Goal: Information Seeking & Learning: Learn about a topic

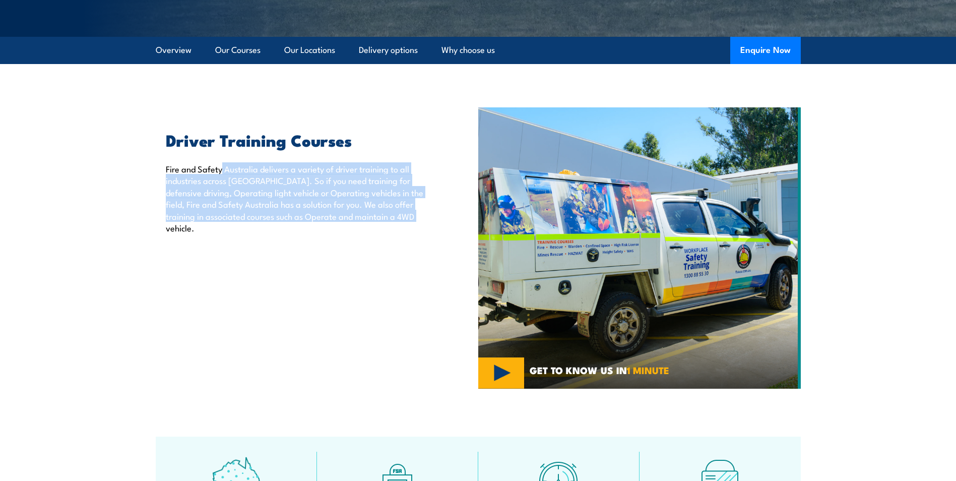
drag, startPoint x: 222, startPoint y: 169, endPoint x: 469, endPoint y: 217, distance: 251.1
click at [469, 217] on div "Driver Training Courses Fire and Safety Australia delivers a variety of driver …" at bounding box center [317, 247] width 323 height 281
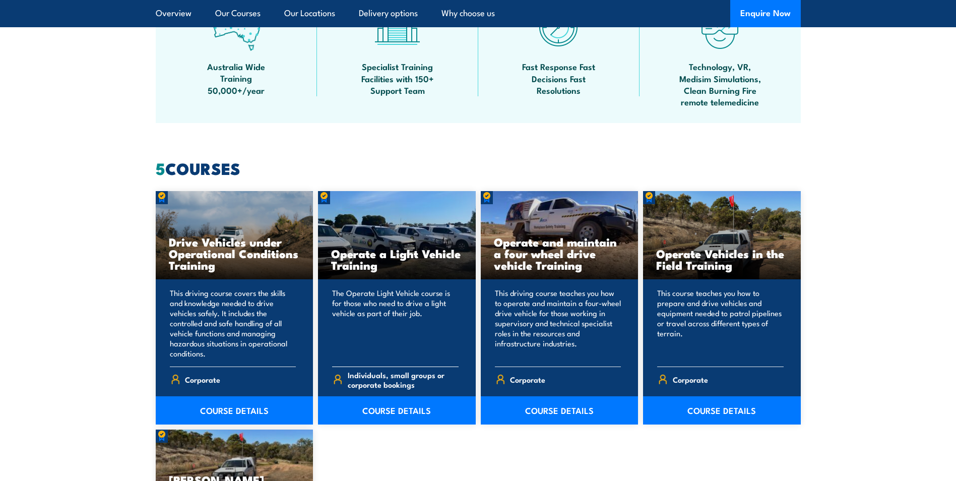
scroll to position [807, 0]
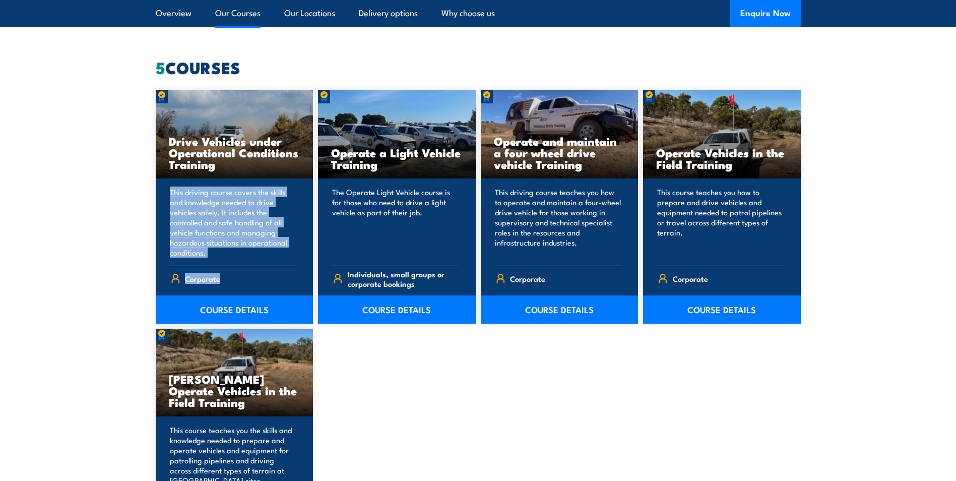
drag, startPoint x: 164, startPoint y: 193, endPoint x: 297, endPoint y: 269, distance: 152.9
click at [297, 269] on div "This driving course covers the skills and knowledge needed to drive vehicles sa…" at bounding box center [235, 250] width 158 height 145
drag, startPoint x: 297, startPoint y: 269, endPoint x: 253, endPoint y: 311, distance: 61.0
click at [253, 311] on link "COURSE DETAILS" at bounding box center [235, 309] width 158 height 28
click at [234, 305] on link "COURSE DETAILS" at bounding box center [235, 309] width 158 height 28
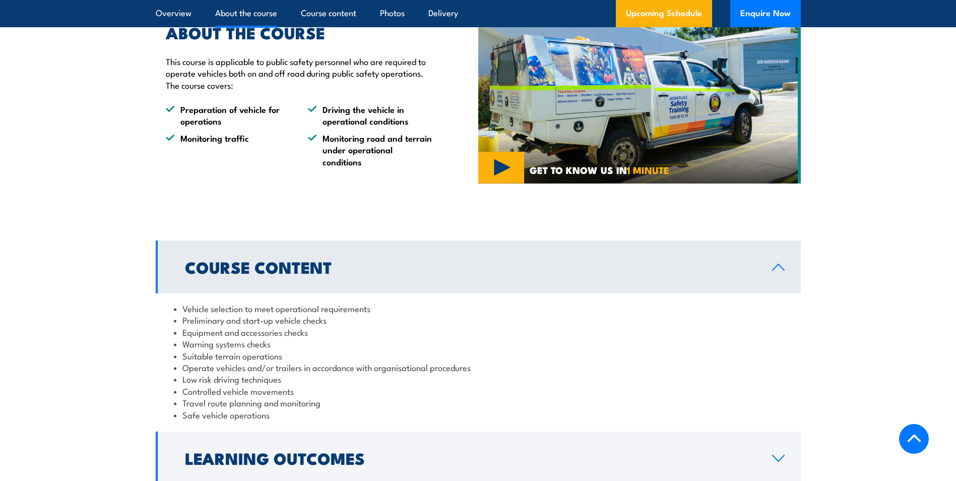
scroll to position [605, 0]
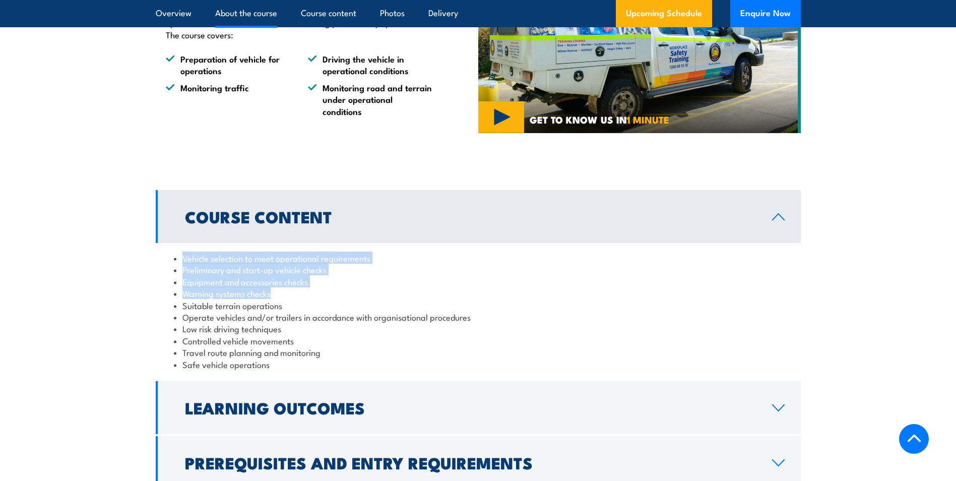
drag, startPoint x: 183, startPoint y: 274, endPoint x: 606, endPoint y: 303, distance: 423.4
click at [606, 303] on ul "Vehicle selection to meet operational requirements Preliminary and start-up veh…" at bounding box center [478, 311] width 609 height 118
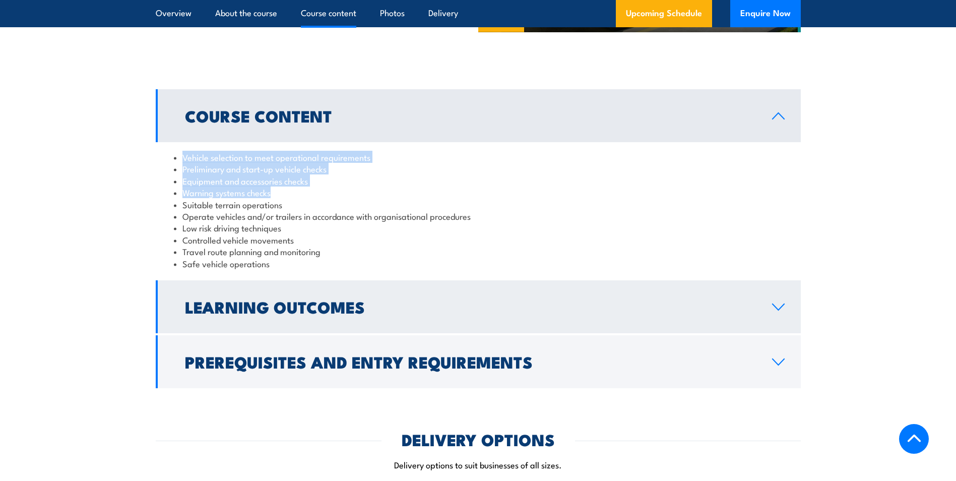
click at [298, 314] on h2 "Learning Outcomes" at bounding box center [470, 306] width 571 height 14
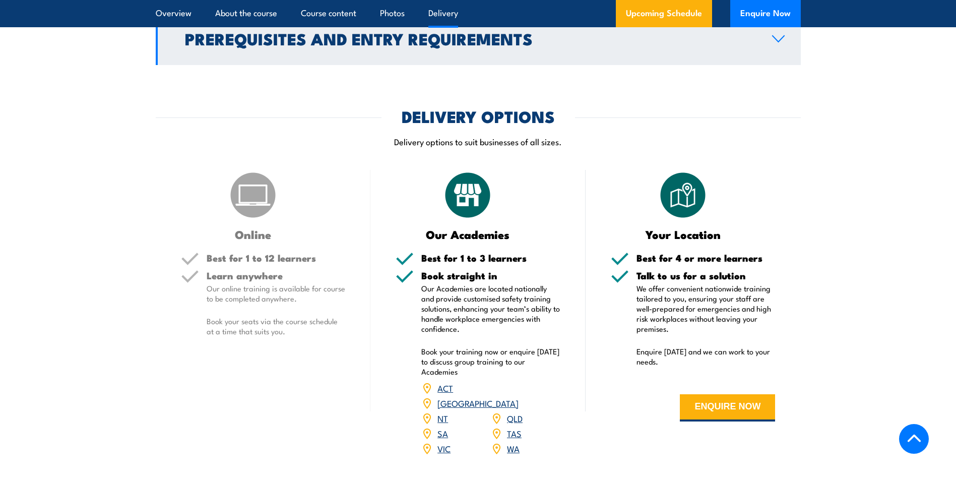
scroll to position [1008, 0]
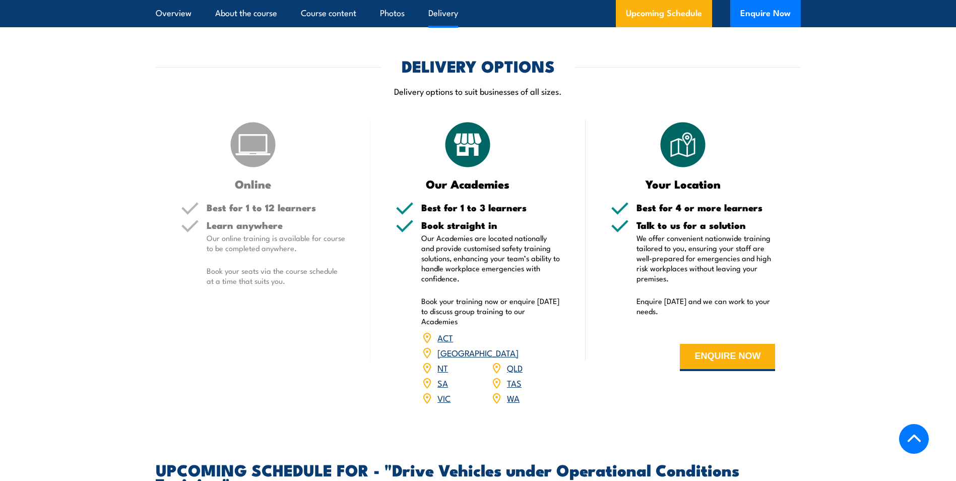
click at [700, 267] on p "We offer convenient nationwide training tailored to you, ensuring your staff ar…" at bounding box center [706, 258] width 139 height 50
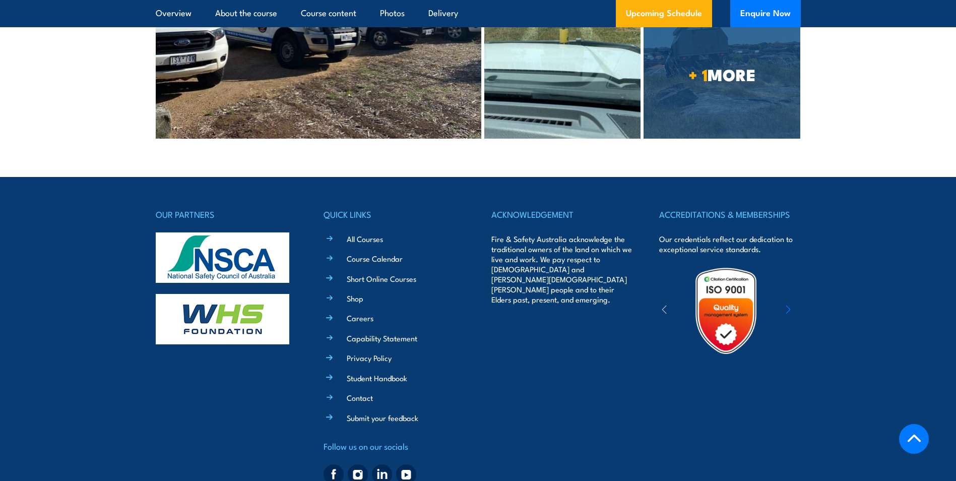
scroll to position [2369, 0]
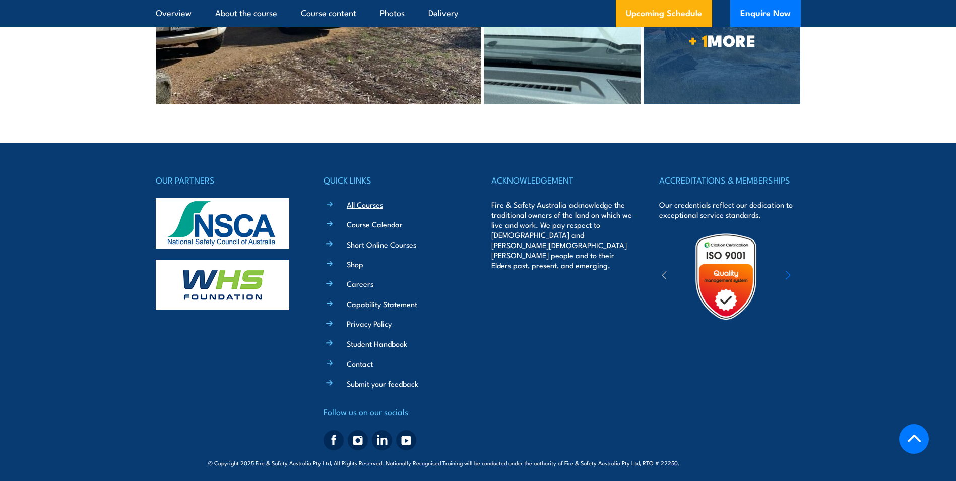
click at [356, 199] on link "All Courses" at bounding box center [365, 204] width 36 height 11
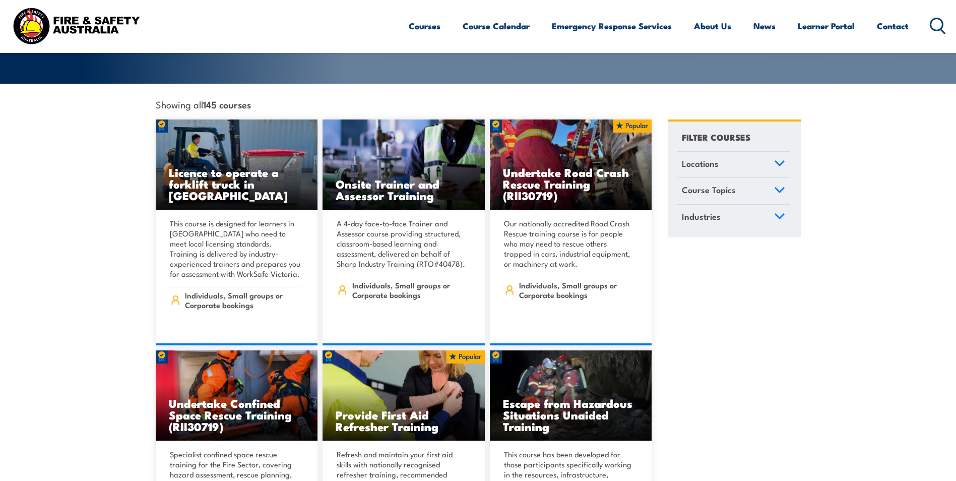
scroll to position [252, 0]
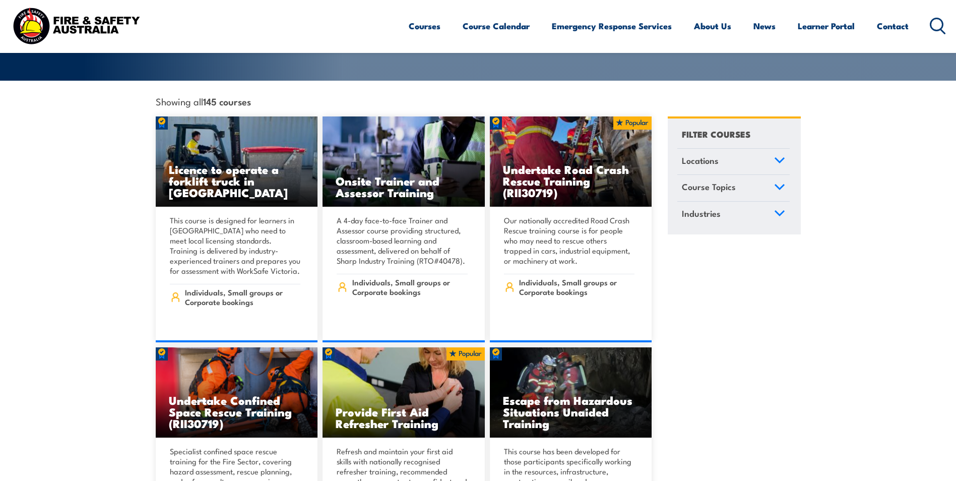
drag, startPoint x: 691, startPoint y: 254, endPoint x: 691, endPoint y: 248, distance: 6.1
drag, startPoint x: 691, startPoint y: 248, endPoint x: 420, endPoint y: 29, distance: 347.7
click at [420, 29] on link "Courses" at bounding box center [425, 26] width 32 height 27
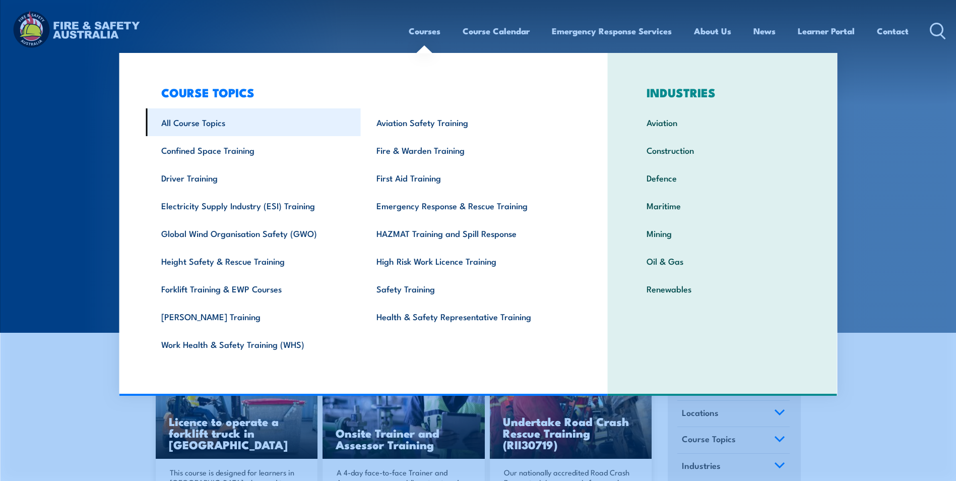
drag, startPoint x: 251, startPoint y: 128, endPoint x: 248, endPoint y: 122, distance: 5.9
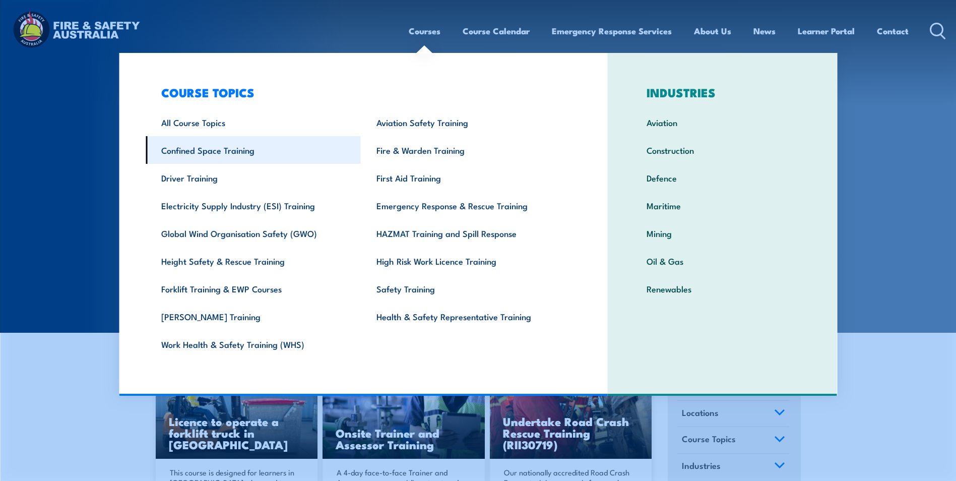
drag, startPoint x: 248, startPoint y: 122, endPoint x: 212, endPoint y: 152, distance: 46.9
click at [212, 152] on link "Confined Space Training" at bounding box center [253, 150] width 215 height 28
